Goal: Task Accomplishment & Management: Complete application form

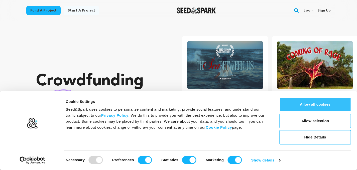
click at [317, 104] on button "Allow all cookies" at bounding box center [315, 104] width 72 height 15
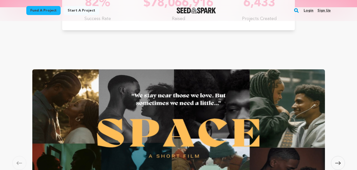
click at [77, 11] on link "Start a project" at bounding box center [82, 10] width 36 height 9
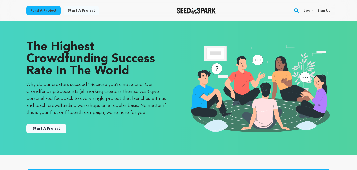
click at [51, 129] on link "Start A Project" at bounding box center [46, 128] width 40 height 9
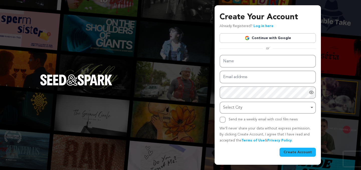
click at [264, 37] on link "Continue with Google" at bounding box center [267, 38] width 96 height 10
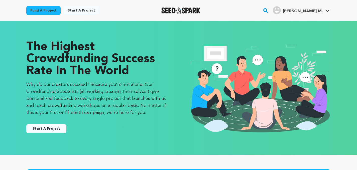
click at [46, 130] on button "Start A Project" at bounding box center [46, 128] width 40 height 9
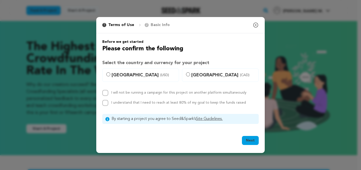
click at [256, 26] on icon "button" at bounding box center [255, 25] width 5 height 5
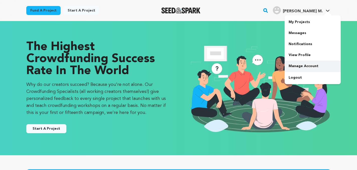
click at [304, 65] on link "Manage Account" at bounding box center [313, 66] width 56 height 11
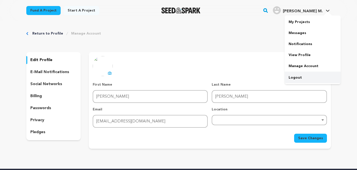
click at [302, 80] on link "Logout" at bounding box center [313, 77] width 56 height 11
